Goal: Use online tool/utility: Utilize a website feature to perform a specific function

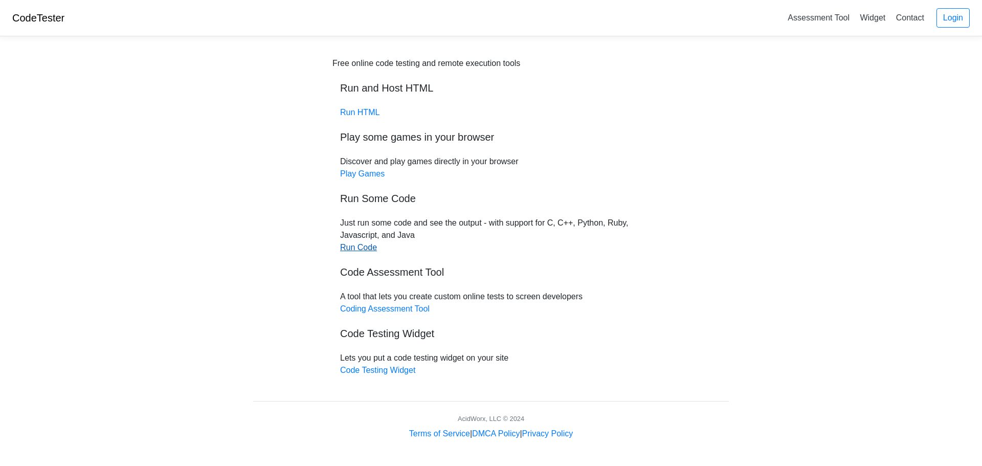
click at [363, 244] on link "Run Code" at bounding box center [358, 247] width 37 height 9
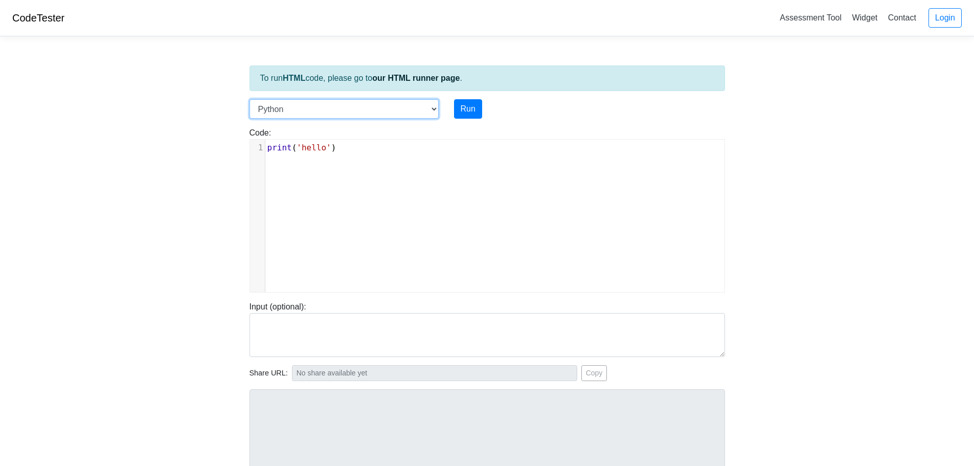
click at [423, 103] on select "C C++ Go Java Javascript Python Ruby" at bounding box center [344, 108] width 189 height 19
select select "c"
click at [250, 99] on select "C C++ Go Java Javascript Python Ruby" at bounding box center [344, 108] width 189 height 19
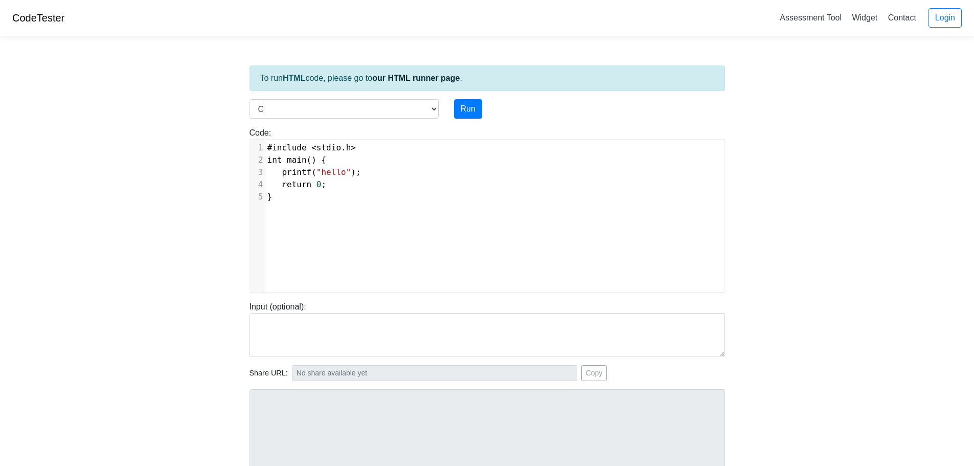
scroll to position [4, 0]
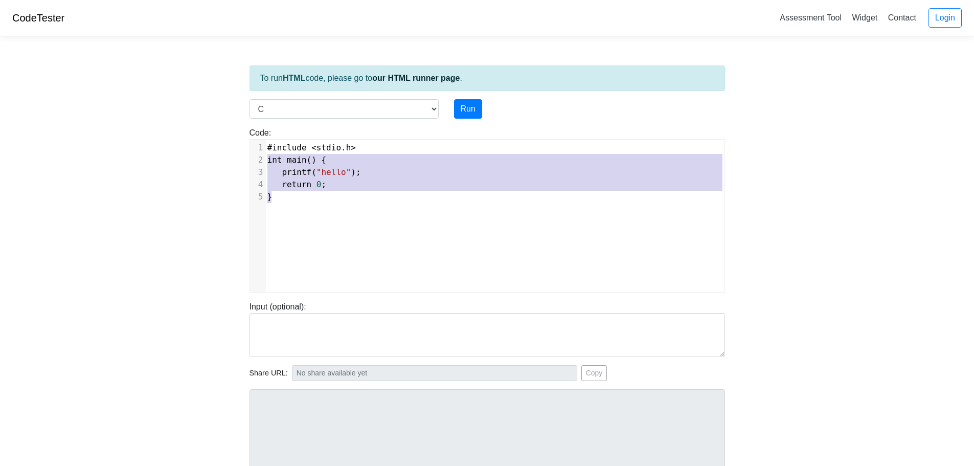
type textarea "#include <stdio.h> int main() { printf("hello"); return 0; }"
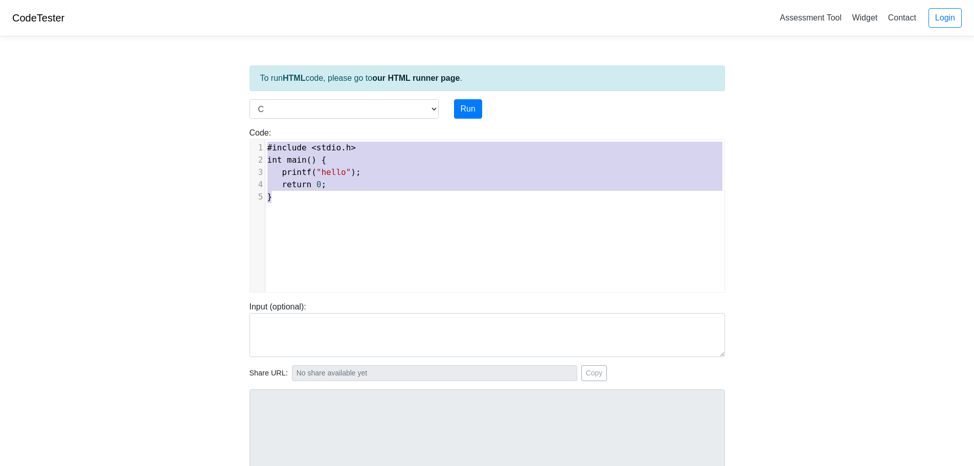
drag, startPoint x: 307, startPoint y: 192, endPoint x: 242, endPoint y: 140, distance: 82.9
click at [242, 140] on div "Code: #include <stdio.h> int main() { printf("hello"); return 0; } #include <st…" at bounding box center [487, 210] width 491 height 166
paste textarea
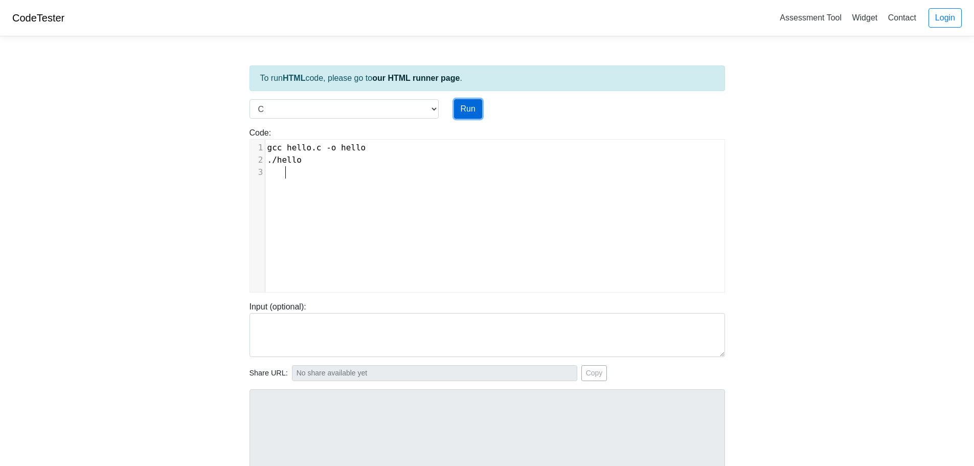
click at [472, 104] on button "Run" at bounding box center [468, 108] width 28 height 19
type input "[URL][DOMAIN_NAME]"
type textarea "Submission status: Compilation Error Compile Output: main.c:1:1: error: unknown…"
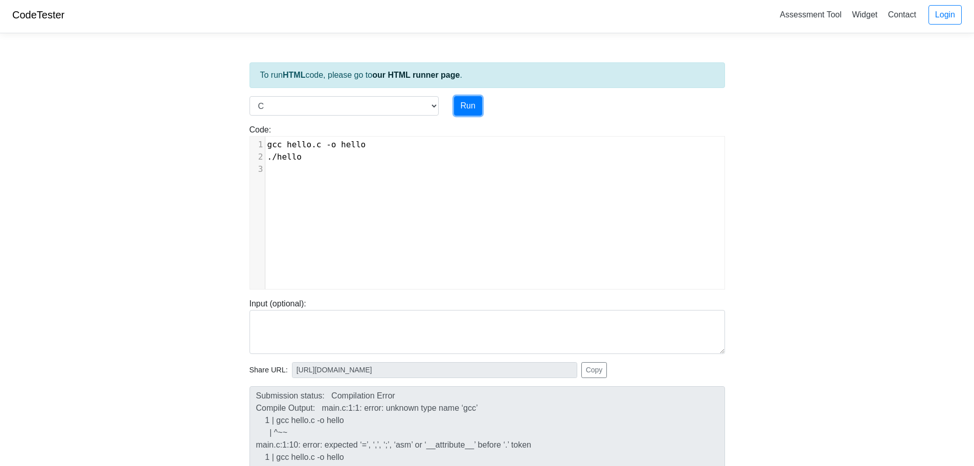
scroll to position [0, 0]
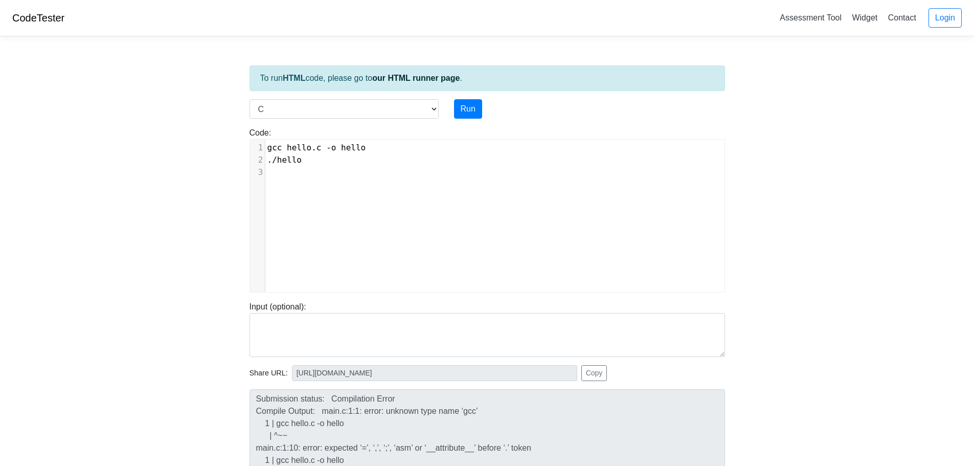
type textarea "gcc hello.c -o hello ./hello"
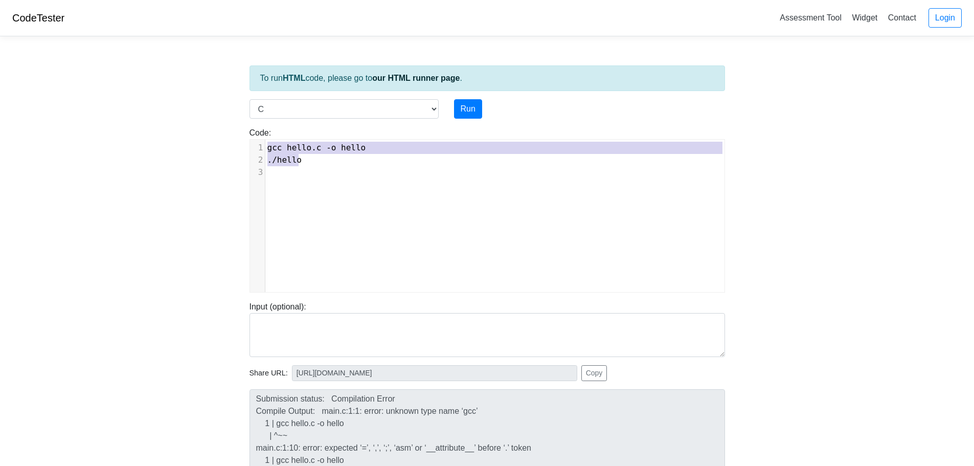
drag, startPoint x: 316, startPoint y: 162, endPoint x: 218, endPoint y: 131, distance: 101.9
click at [218, 131] on body "CodeTester Assessment Tool Widget Contact Login To run HTML code, please go to …" at bounding box center [487, 273] width 974 height 546
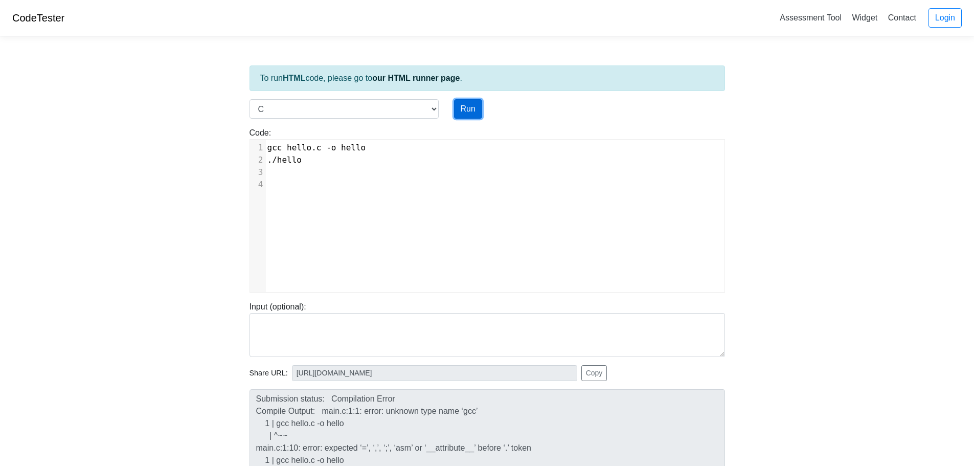
click at [460, 110] on button "Run" at bounding box center [468, 108] width 28 height 19
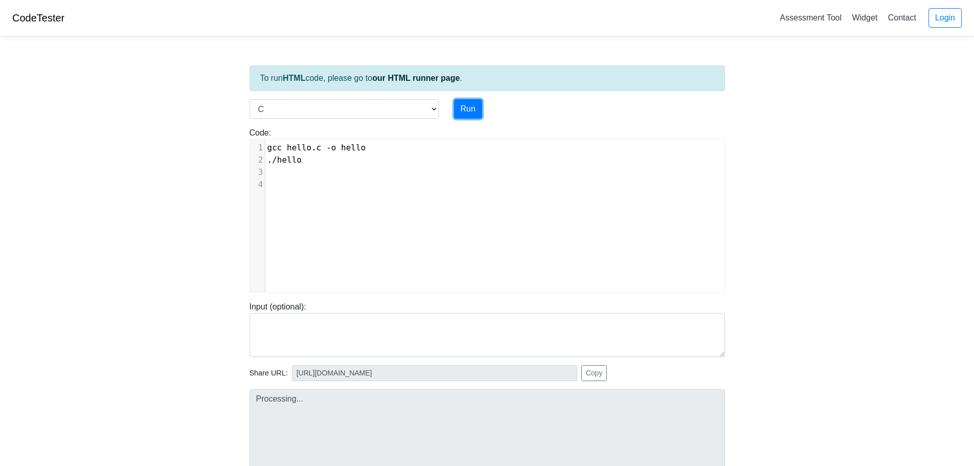
type input "[URL][DOMAIN_NAME]"
type textarea "Submission status: Compilation Error Compile Output: main.c:1:1: error: unknown…"
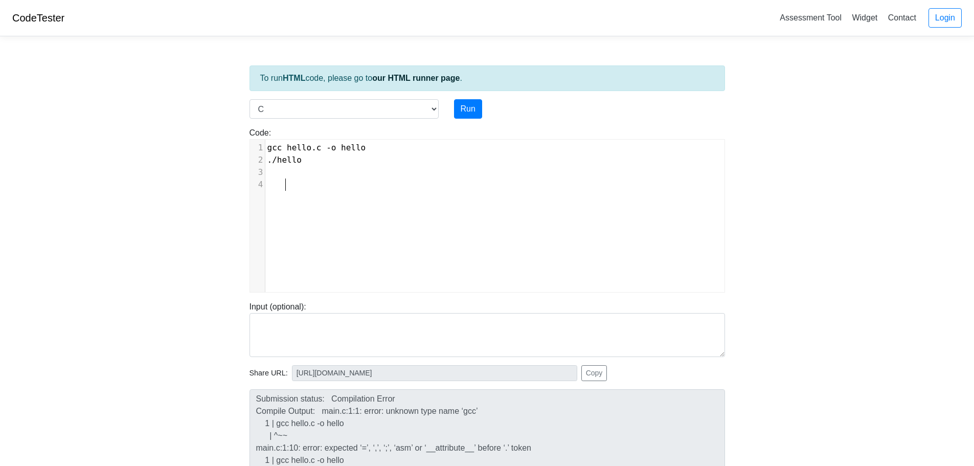
type textarea "gcc hello.c -o hello ./hello"
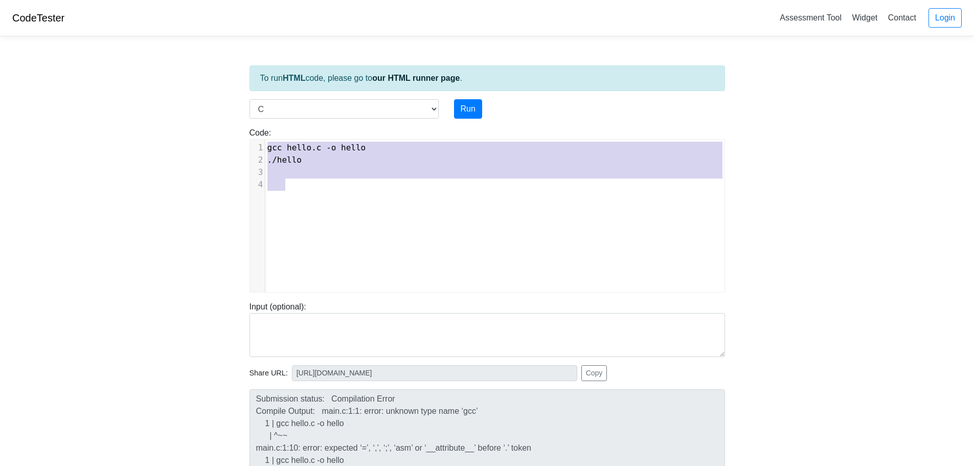
drag, startPoint x: 303, startPoint y: 185, endPoint x: 252, endPoint y: 126, distance: 77.6
click at [252, 126] on div "Code: #include <stdio.h> int main() { printf("hello"); return 0; } gcc hello.c …" at bounding box center [487, 206] width 491 height 174
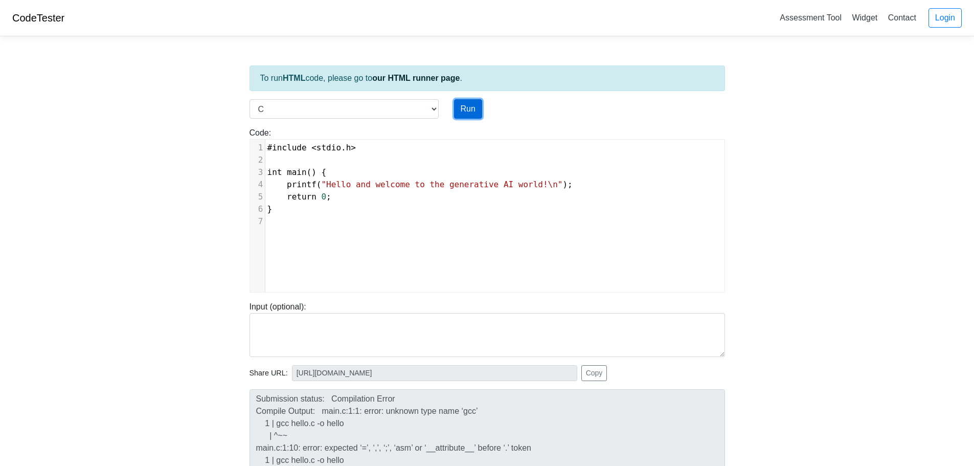
click at [465, 106] on button "Run" at bounding box center [468, 108] width 28 height 19
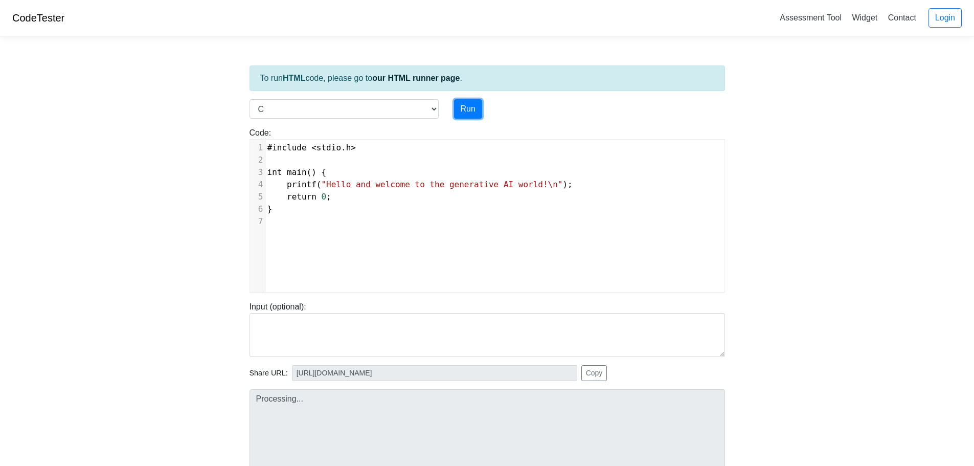
type input "[URL][DOMAIN_NAME]"
type textarea "Stdout: Hello and welcome to the generative AI world!"
